Goal: Contribute content: Add original content to the website for others to see

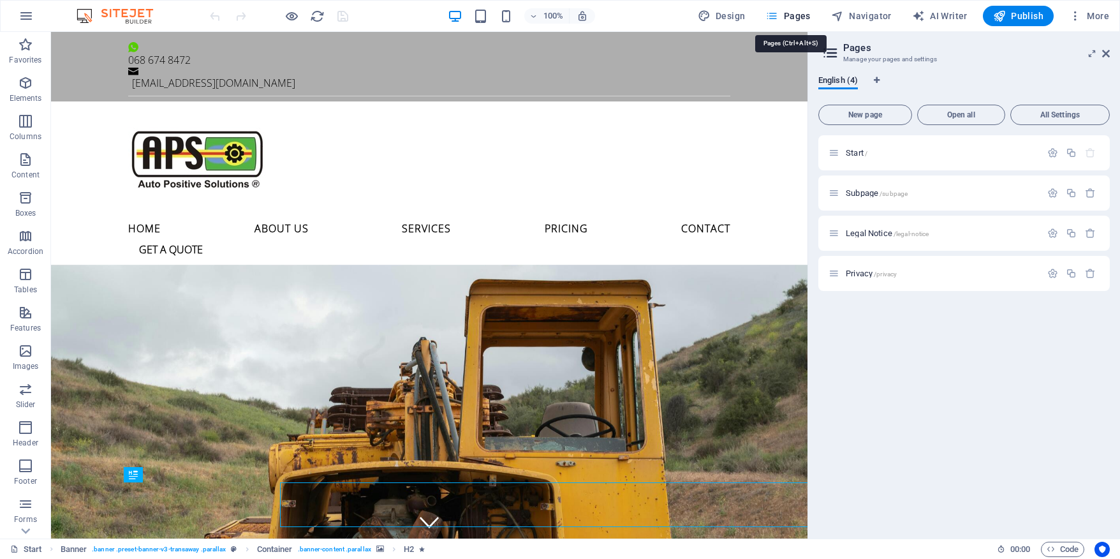
select select "px"
select select "400"
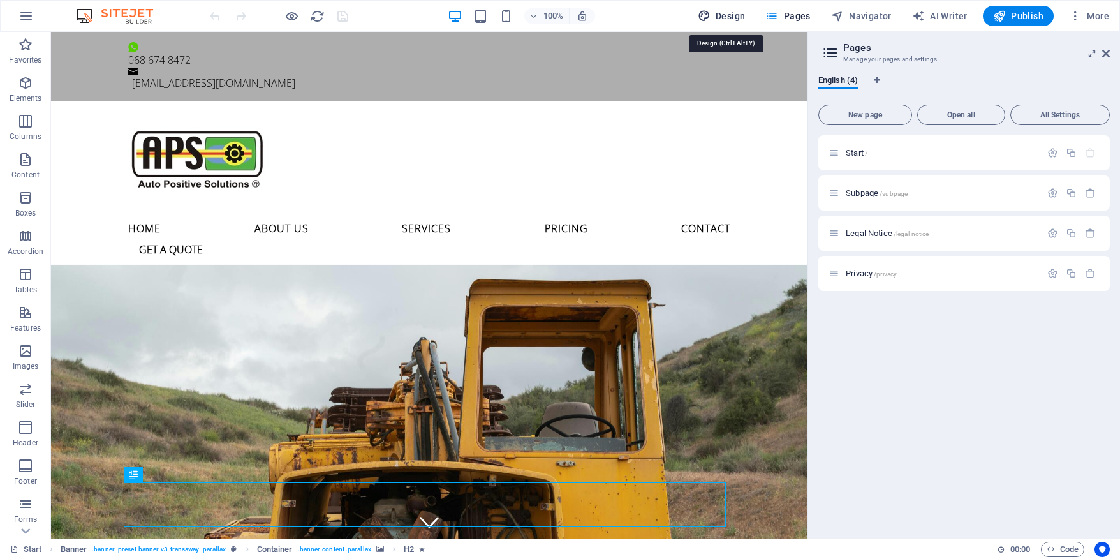
select select "px"
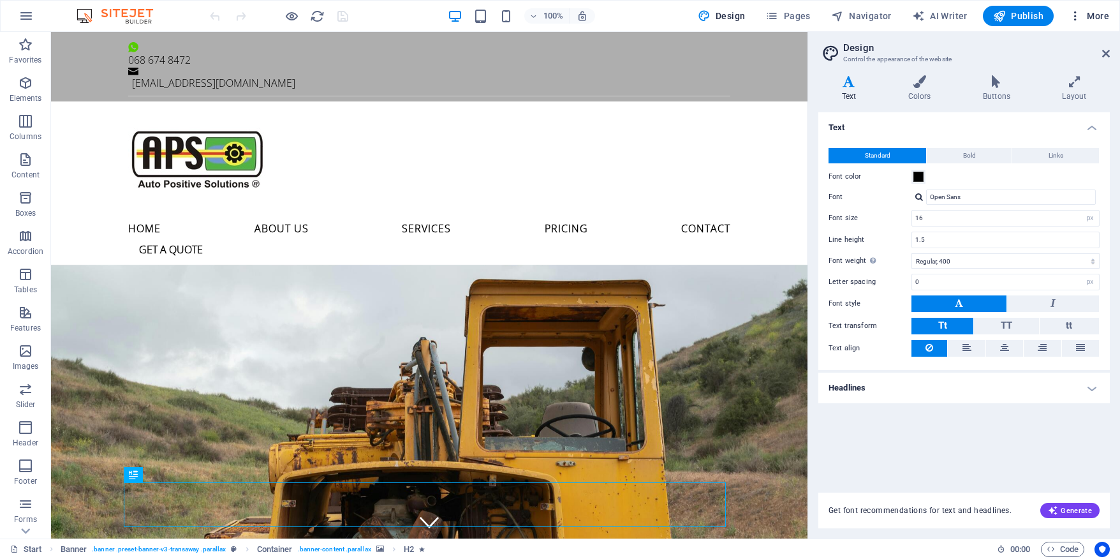
click at [0, 0] on icon "button" at bounding box center [0, 0] width 0 height 0
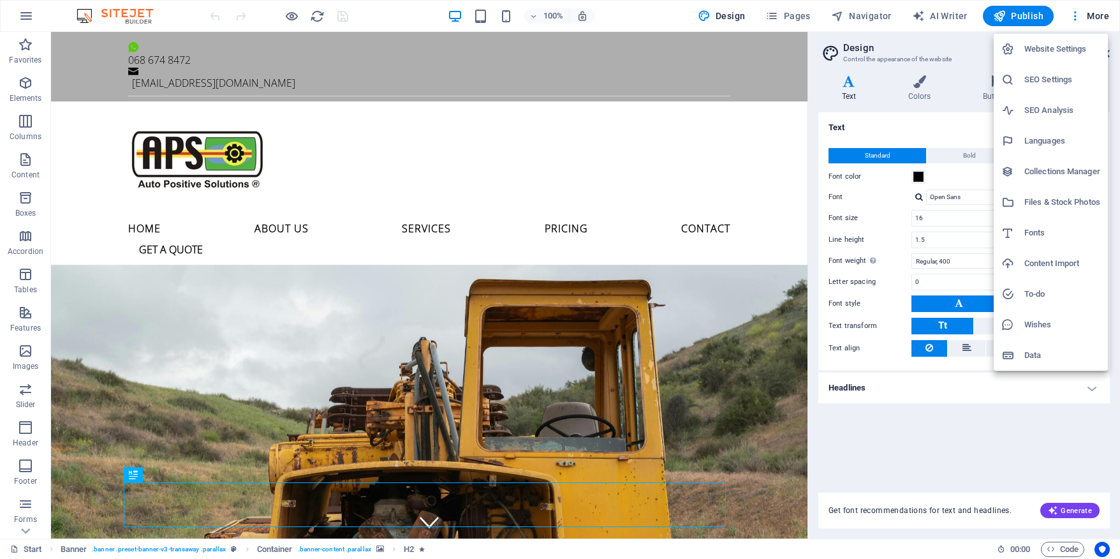
click at [1095, 17] on div at bounding box center [560, 279] width 1120 height 559
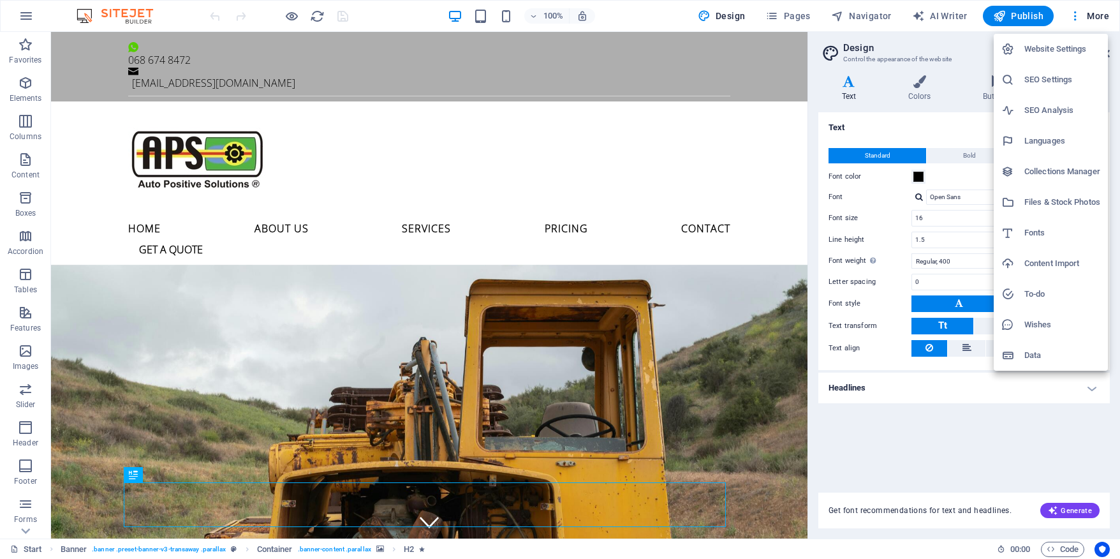
click at [1034, 45] on h6 "Website Settings" at bounding box center [1062, 48] width 76 height 15
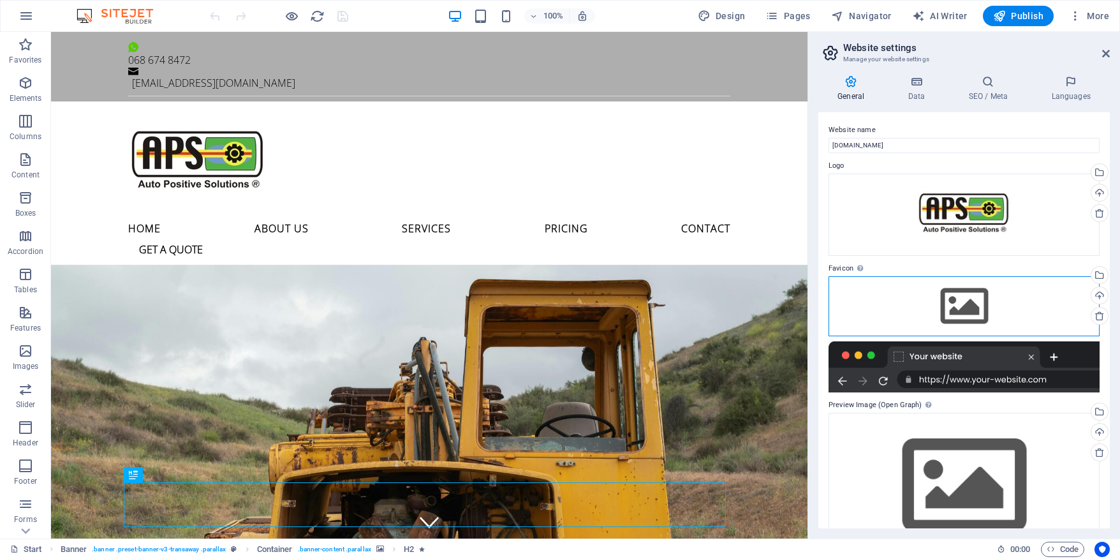
click at [955, 312] on div "Drag files here, click to choose files or select files from Files or our free s…" at bounding box center [963, 306] width 271 height 60
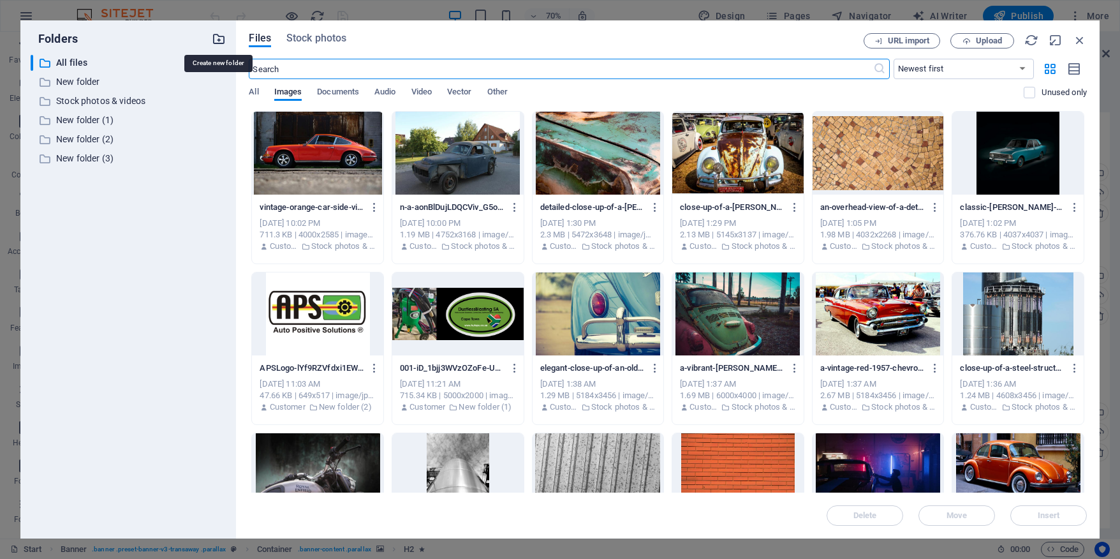
click at [220, 33] on icon "button" at bounding box center [219, 39] width 14 height 14
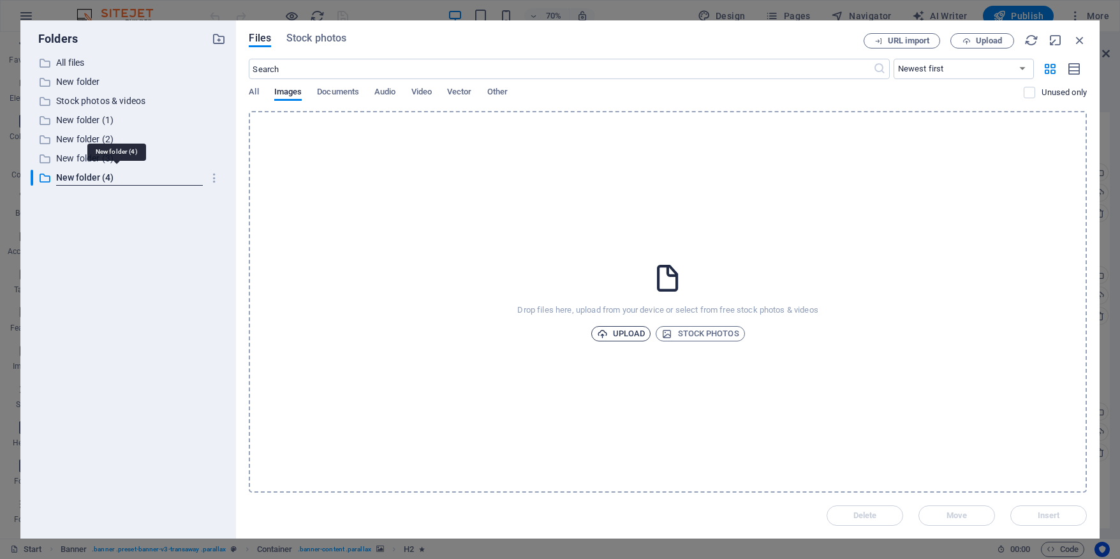
click at [627, 332] on span "Upload" at bounding box center [621, 333] width 48 height 15
click at [629, 332] on span "Upload" at bounding box center [621, 333] width 48 height 15
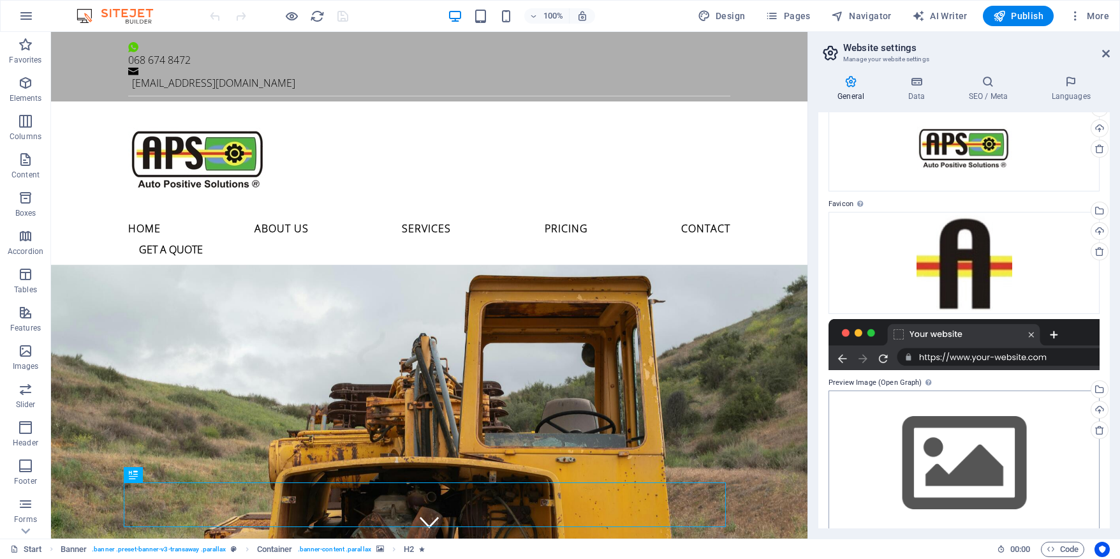
scroll to position [83, 0]
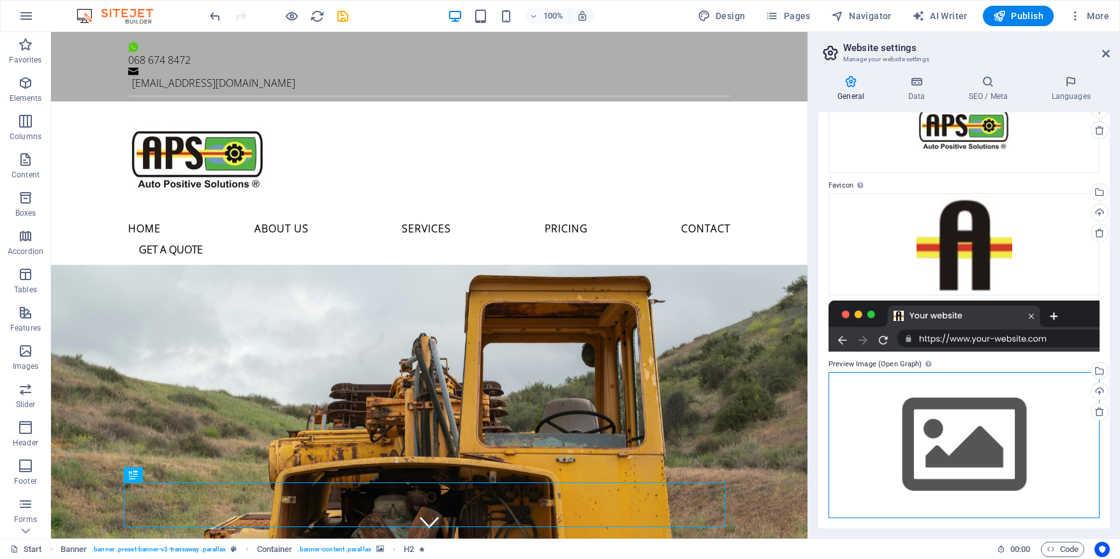
drag, startPoint x: 967, startPoint y: 453, endPoint x: 970, endPoint y: 460, distance: 7.7
click at [970, 461] on div "Drag files here, click to choose files or select files from Files or our free s…" at bounding box center [963, 445] width 271 height 146
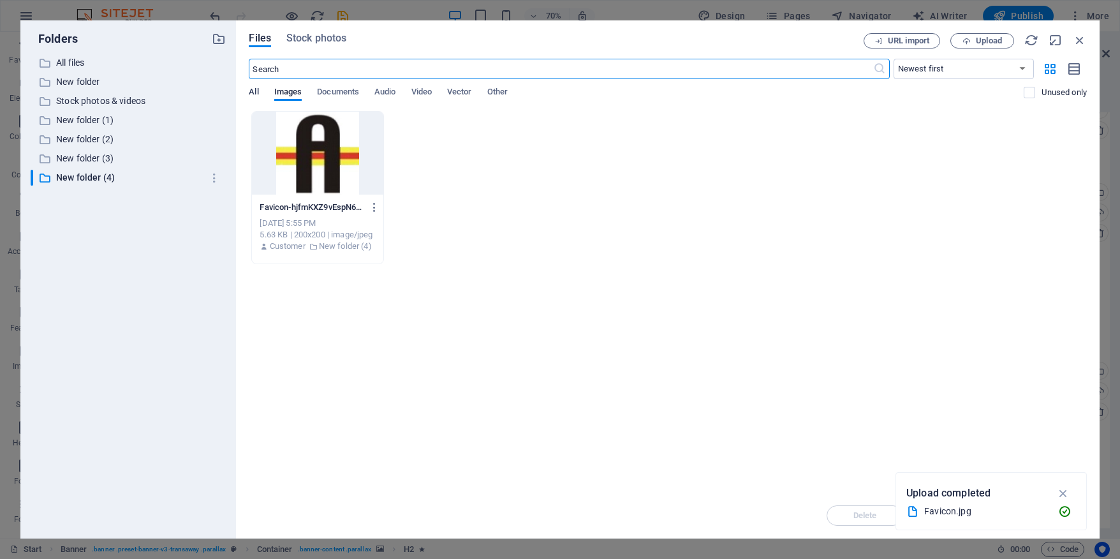
click at [253, 91] on span "All" at bounding box center [254, 93] width 10 height 18
click at [423, 91] on span "Video" at bounding box center [421, 93] width 20 height 18
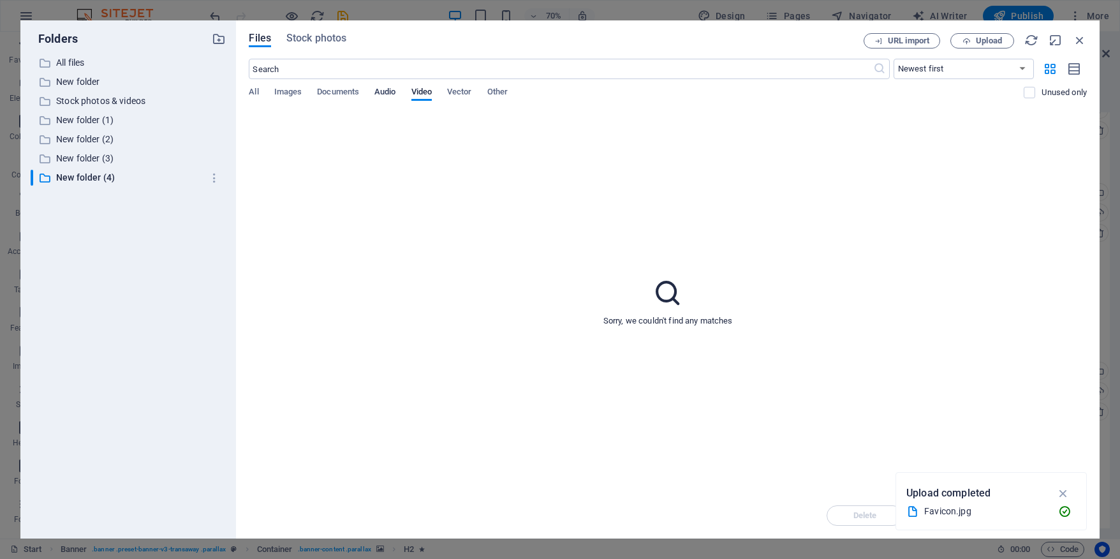
click at [386, 89] on span "Audio" at bounding box center [384, 93] width 21 height 18
click at [282, 92] on span "Images" at bounding box center [288, 93] width 28 height 18
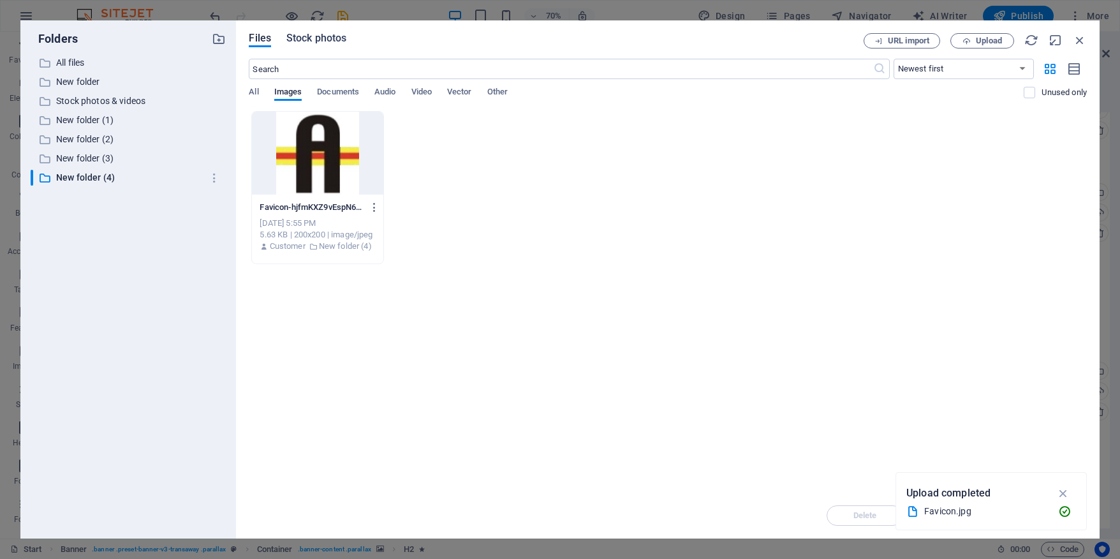
click at [307, 38] on span "Stock photos" at bounding box center [316, 38] width 60 height 15
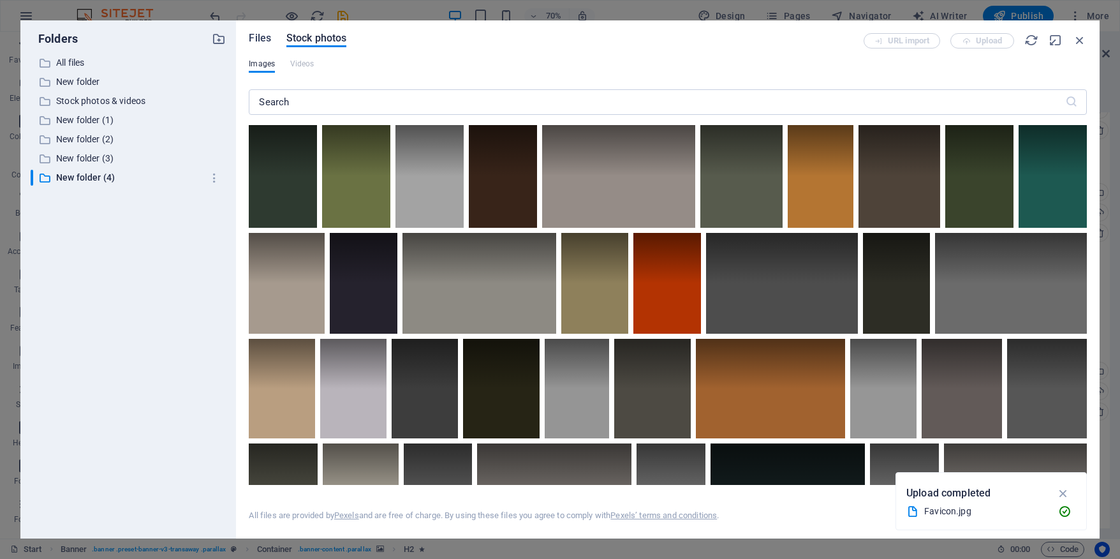
click at [259, 36] on span "Files" at bounding box center [260, 38] width 22 height 15
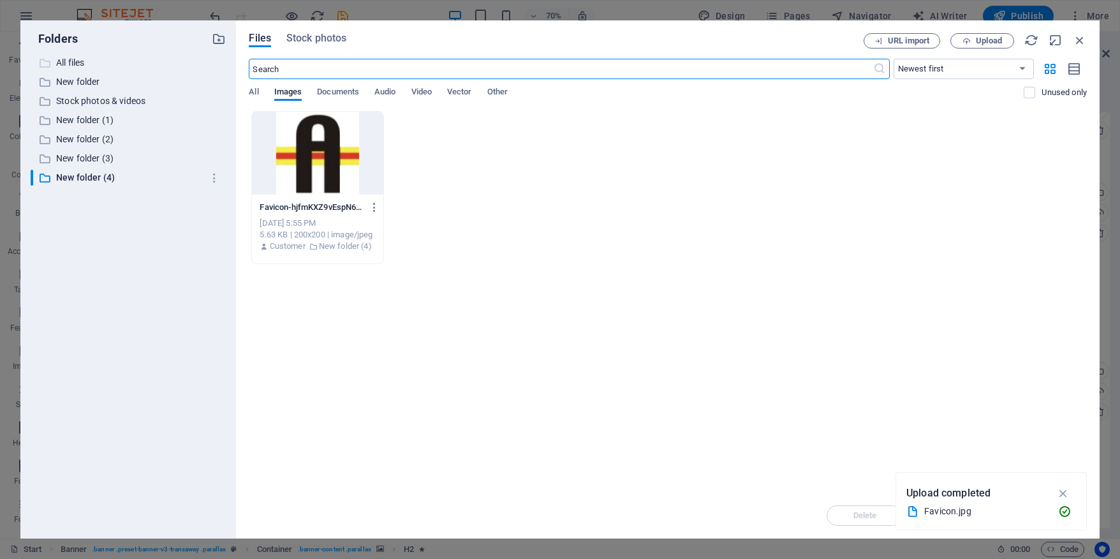
click at [59, 57] on p "All files" at bounding box center [129, 62] width 147 height 15
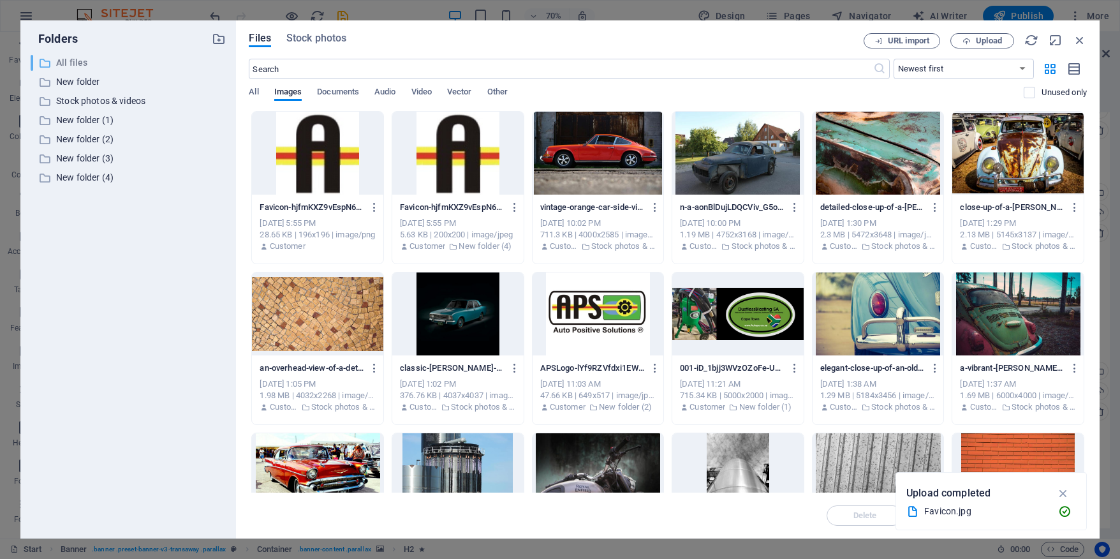
click at [64, 61] on p "All files" at bounding box center [129, 62] width 147 height 15
click at [63, 60] on p "All files" at bounding box center [129, 62] width 147 height 15
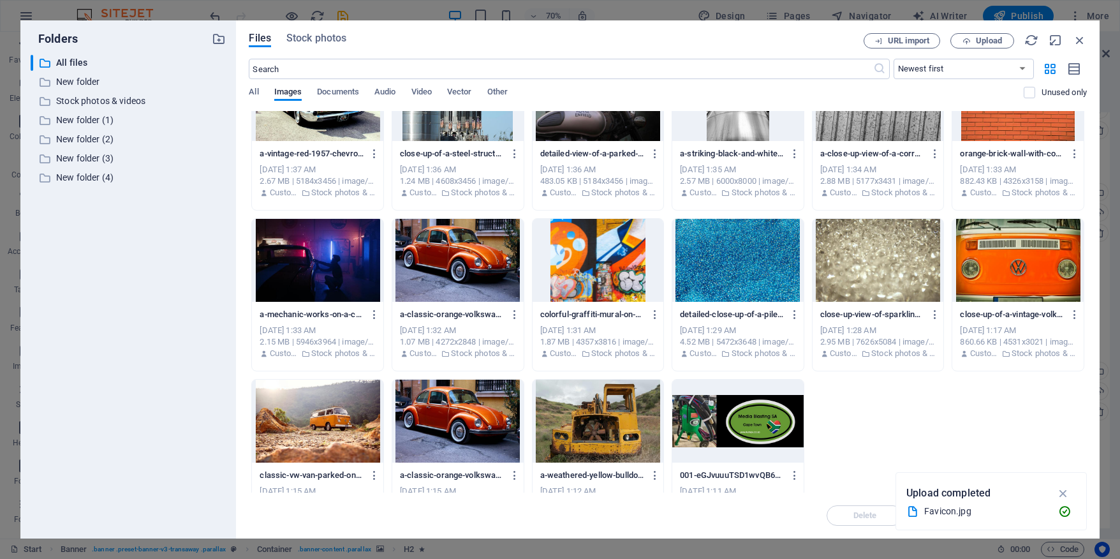
scroll to position [401, 0]
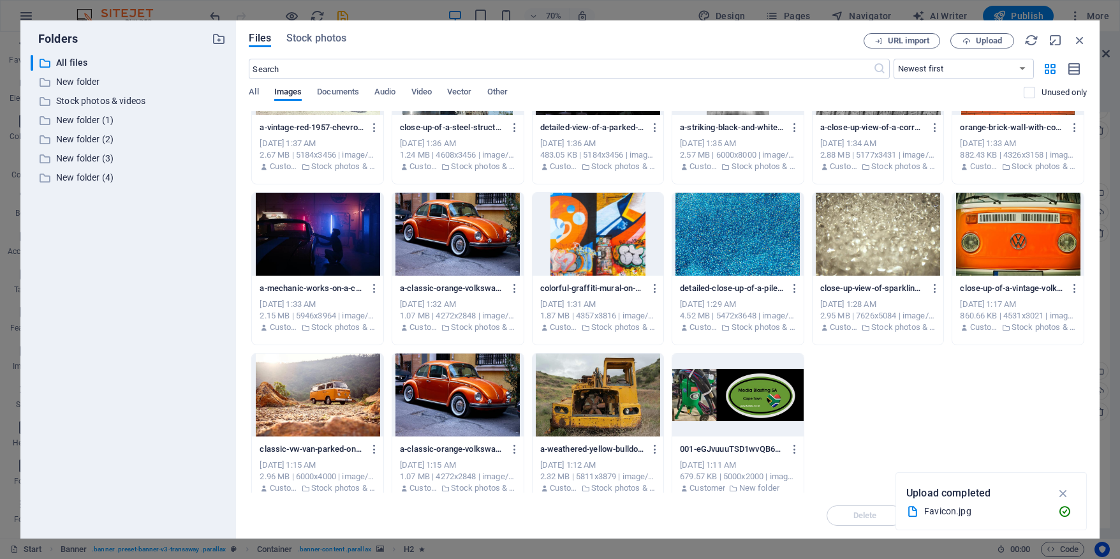
click at [457, 251] on div at bounding box center [457, 234] width 131 height 83
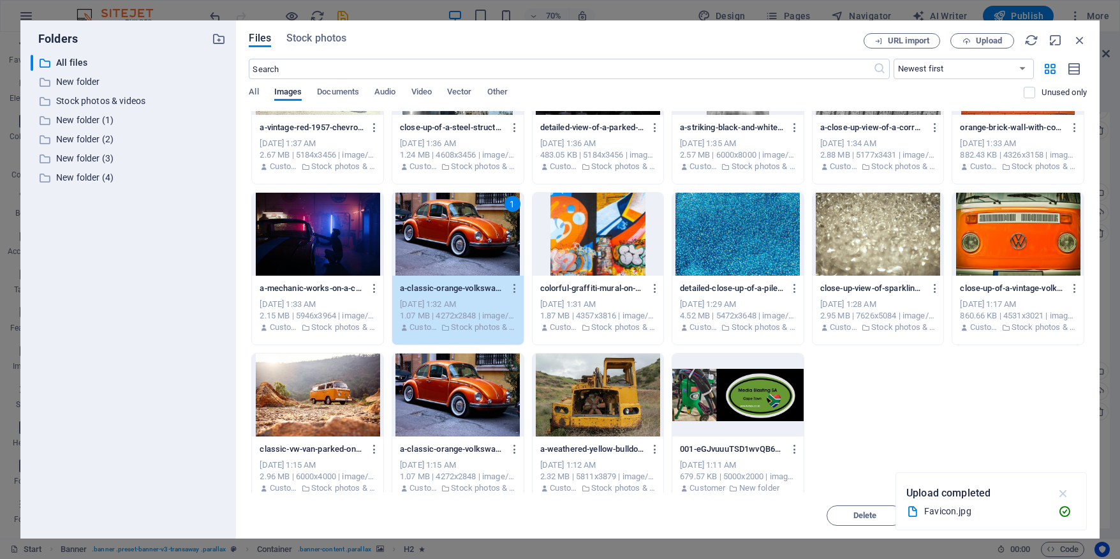
click at [1063, 494] on icon "button" at bounding box center [1063, 493] width 15 height 14
click at [1044, 515] on span "Insert" at bounding box center [1048, 515] width 22 height 8
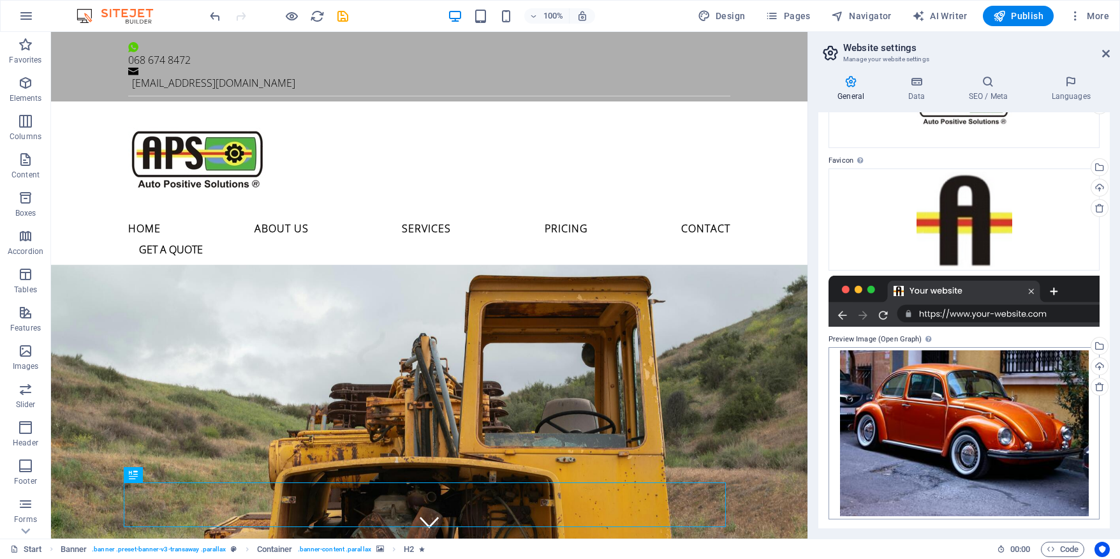
scroll to position [109, 0]
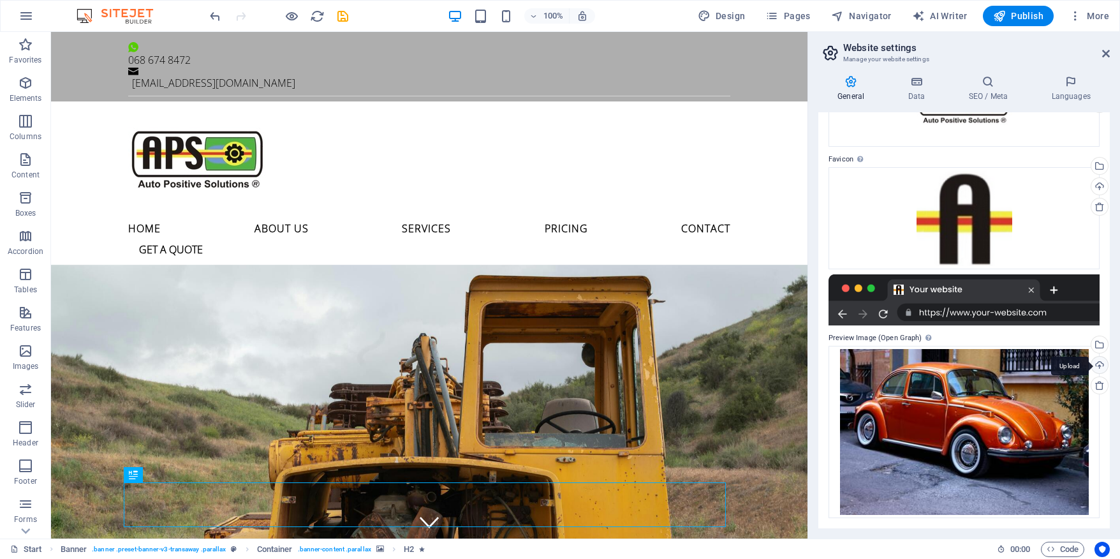
click at [1094, 385] on icon at bounding box center [1099, 385] width 10 height 10
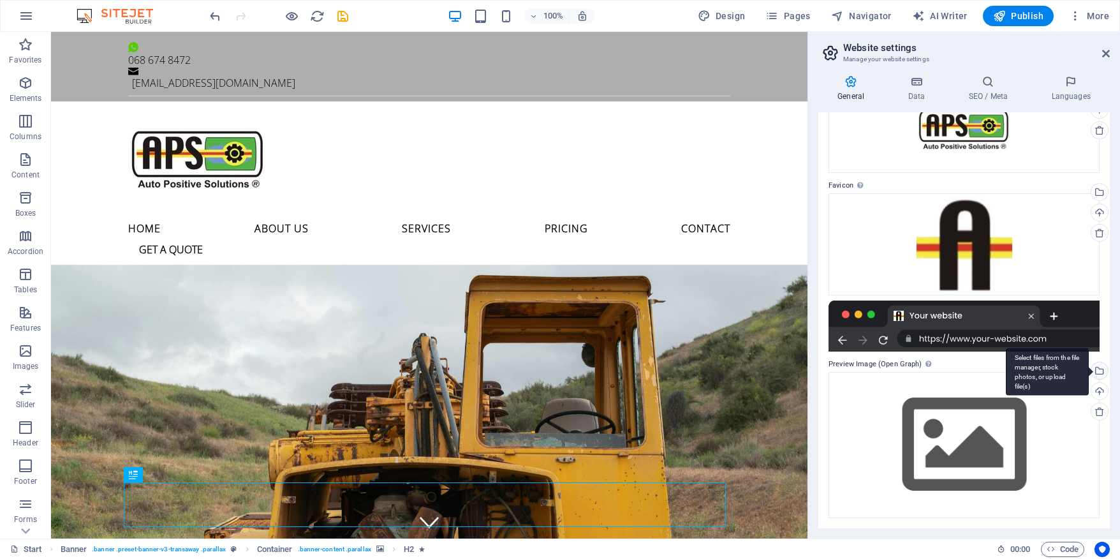
click at [1092, 371] on div "Select files from the file manager, stock photos, or upload file(s)" at bounding box center [1097, 371] width 19 height 19
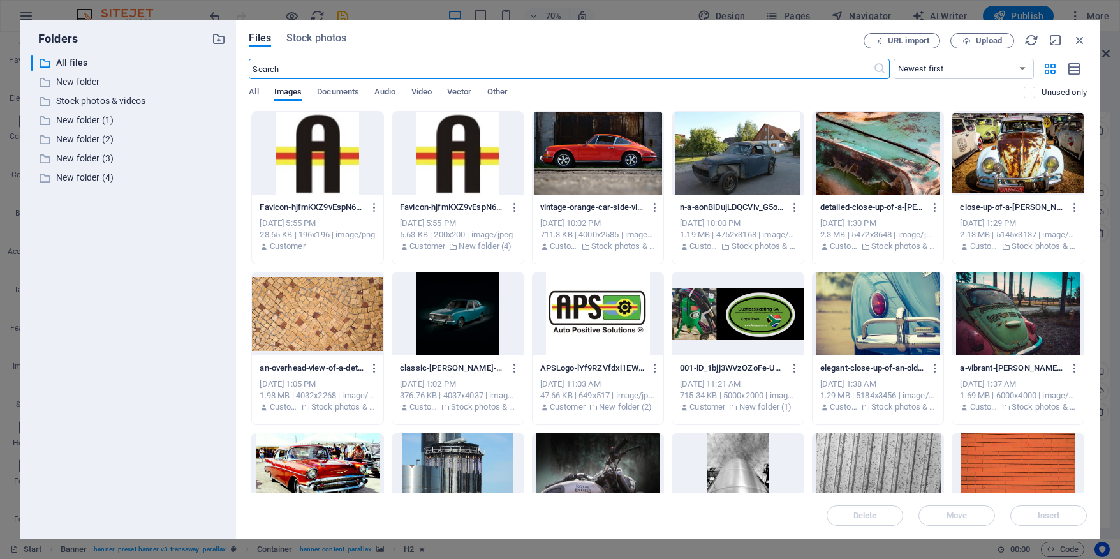
click at [738, 312] on div at bounding box center [737, 313] width 131 height 83
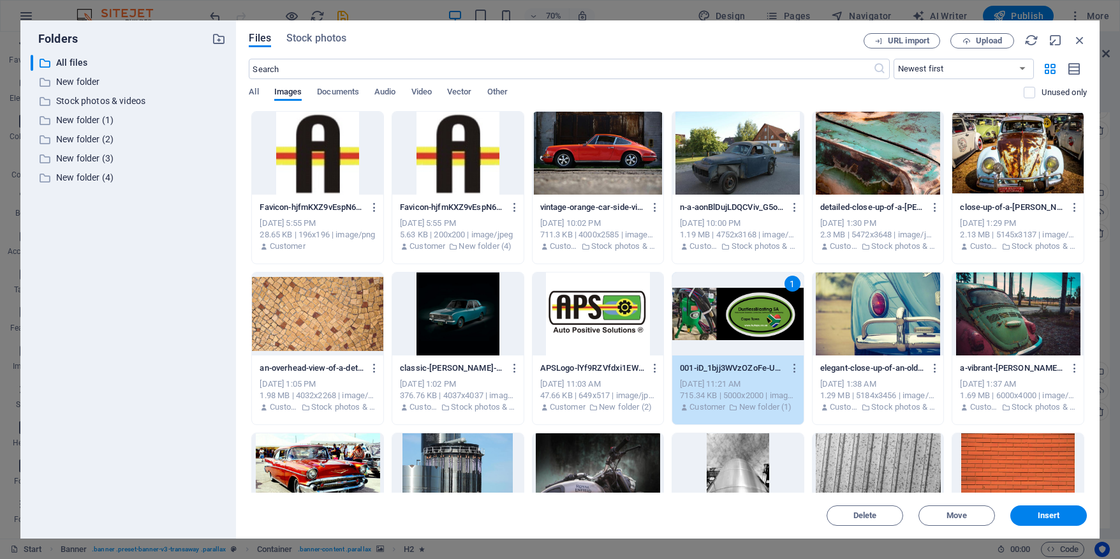
click at [1061, 516] on span "Insert" at bounding box center [1048, 515] width 66 height 8
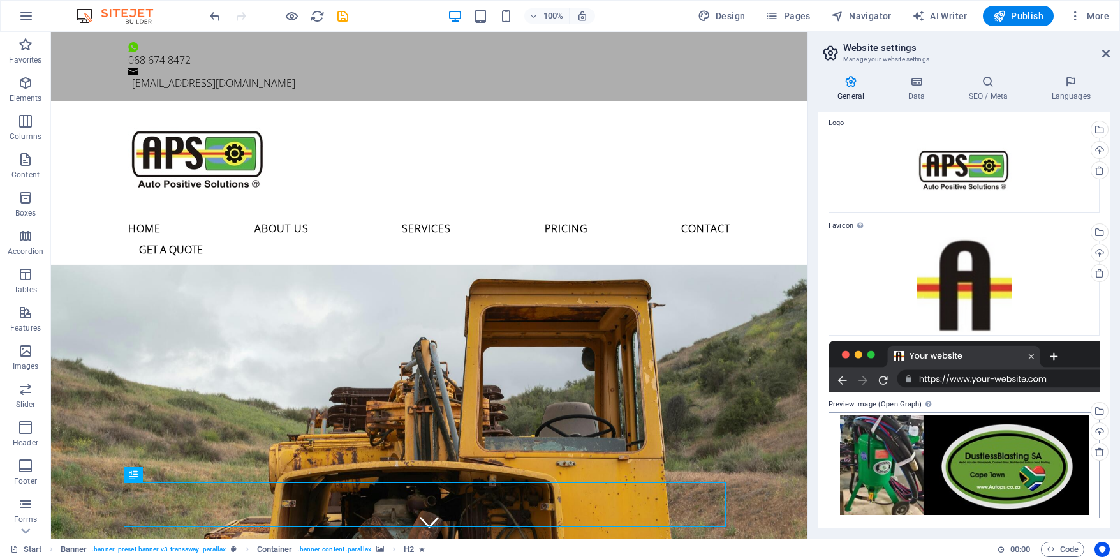
scroll to position [43, 0]
click at [87, 481] on span "Publish" at bounding box center [87, 488] width 0 height 14
